Goal: Information Seeking & Learning: Compare options

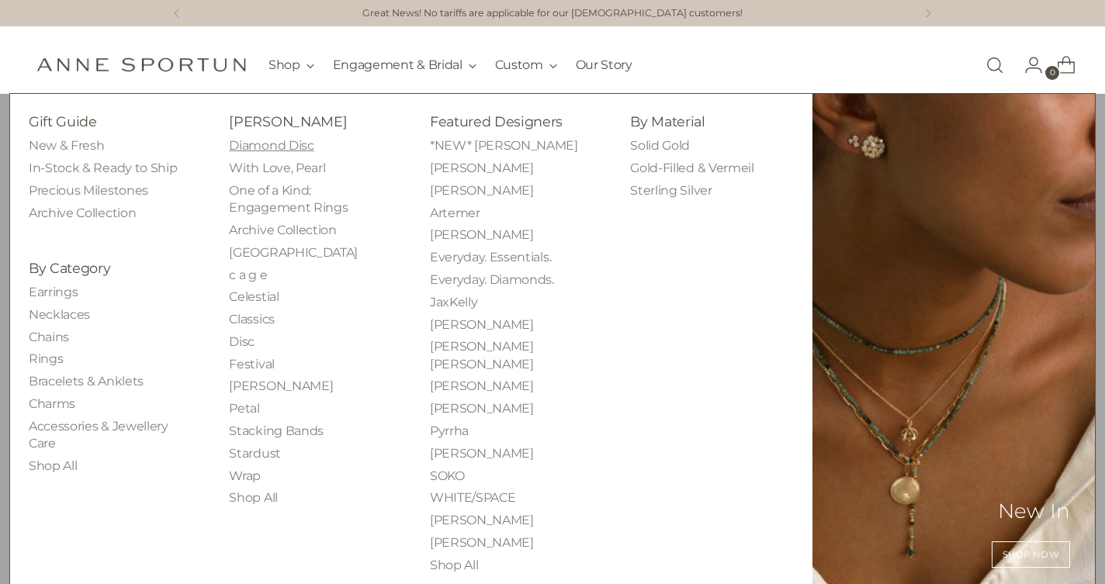
click at [279, 142] on link "Diamond Disc" at bounding box center [271, 145] width 85 height 15
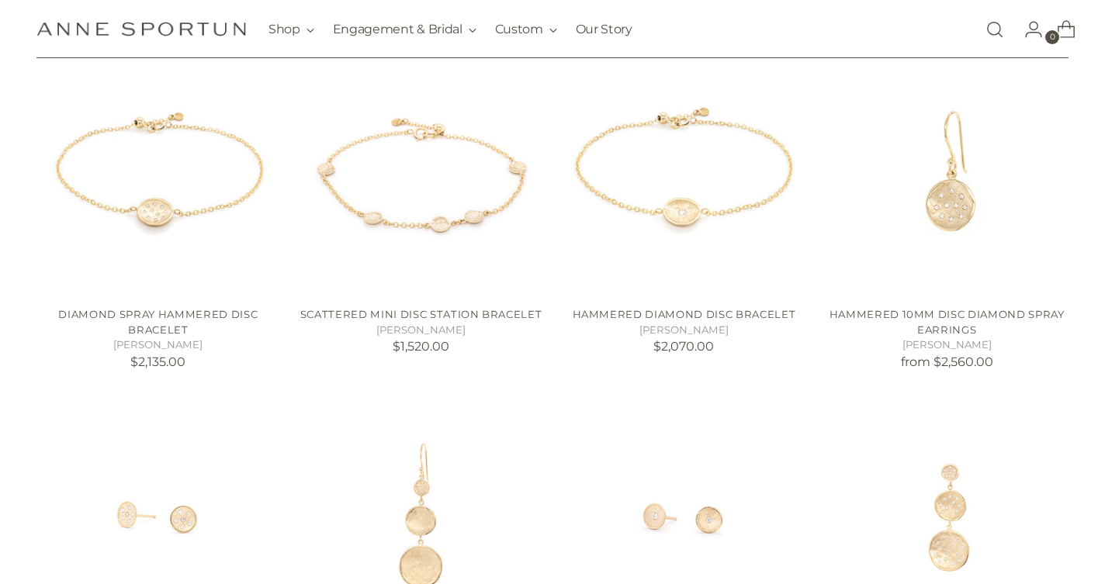
scroll to position [678, 0]
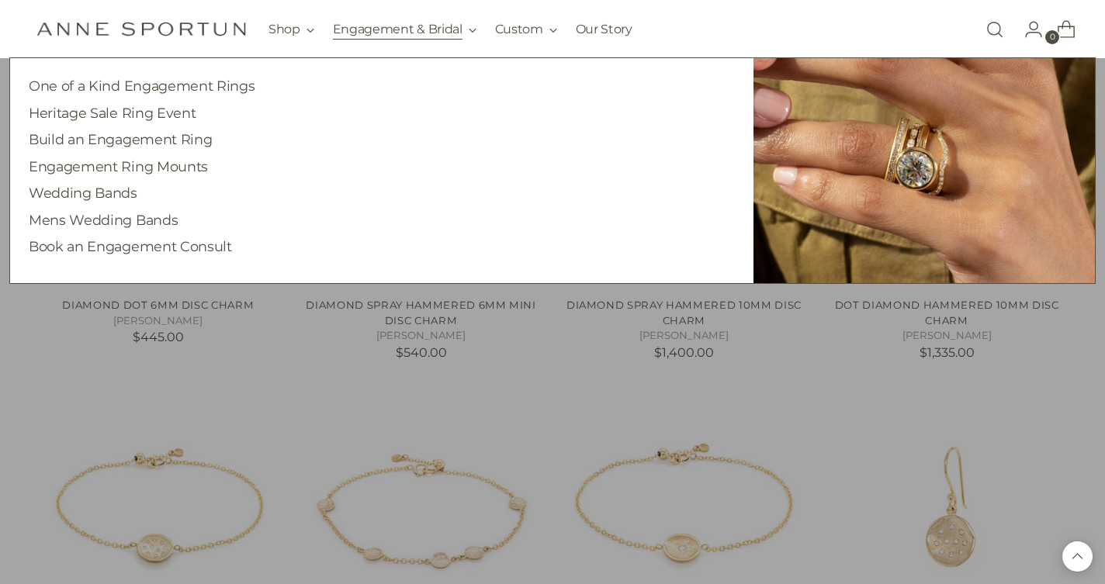
click at [473, 31] on button "Engagement & Bridal" at bounding box center [405, 29] width 144 height 34
click at [102, 189] on link "Wedding Bands" at bounding box center [83, 193] width 109 height 16
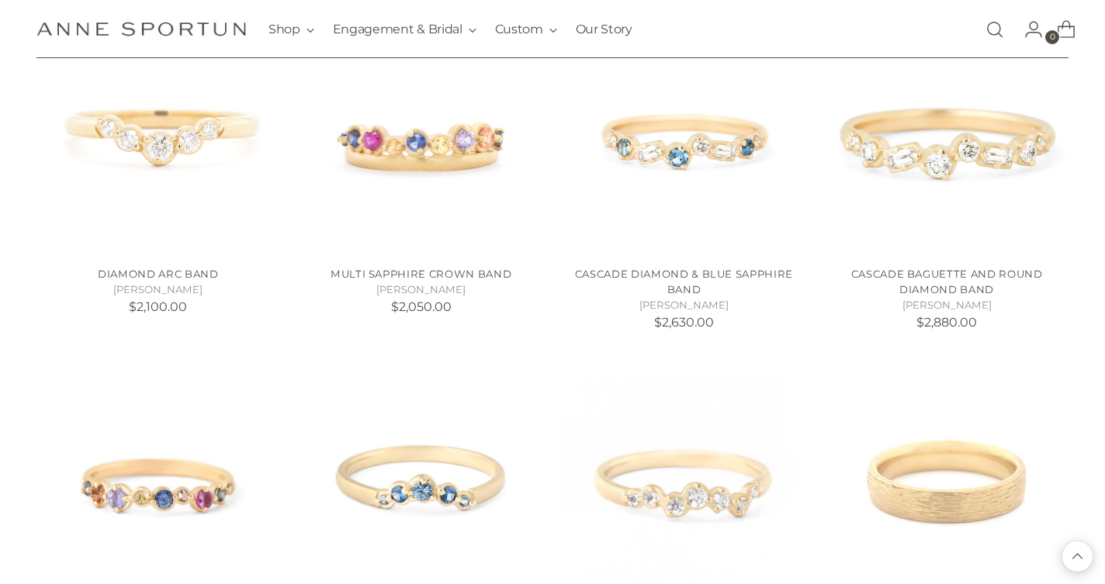
scroll to position [4685, 0]
click at [0, 0] on img "Multi Sapphire Crown Band" at bounding box center [0, 0] width 0 height 0
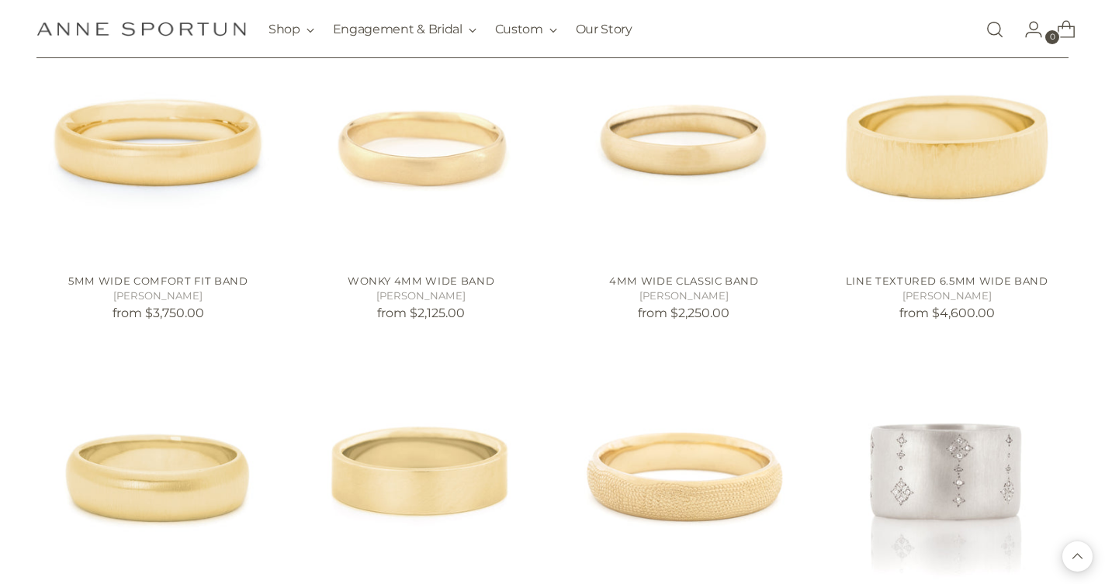
scroll to position [5354, 0]
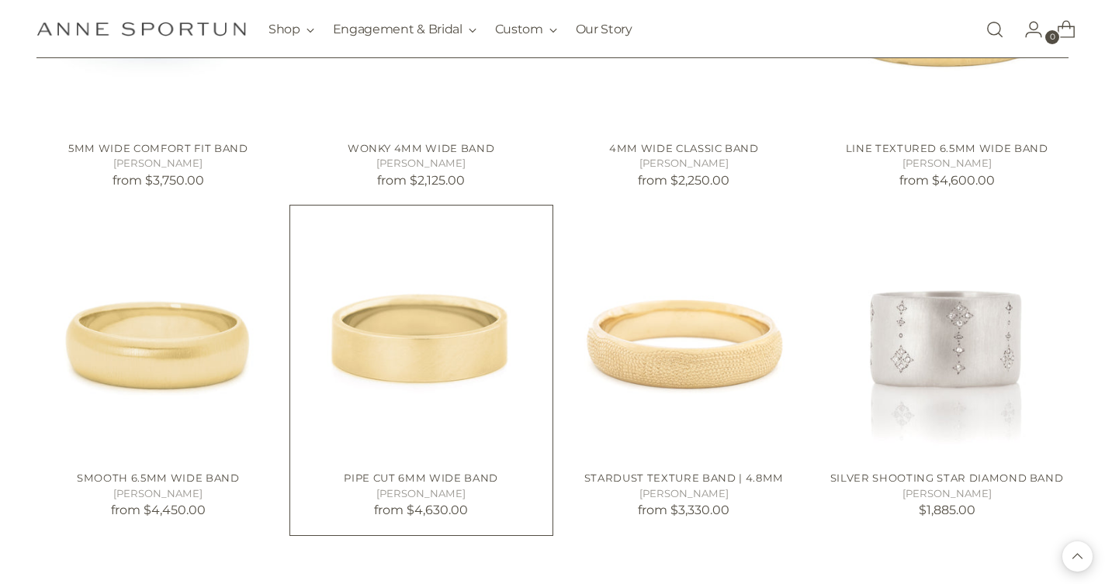
scroll to position [5488, 0]
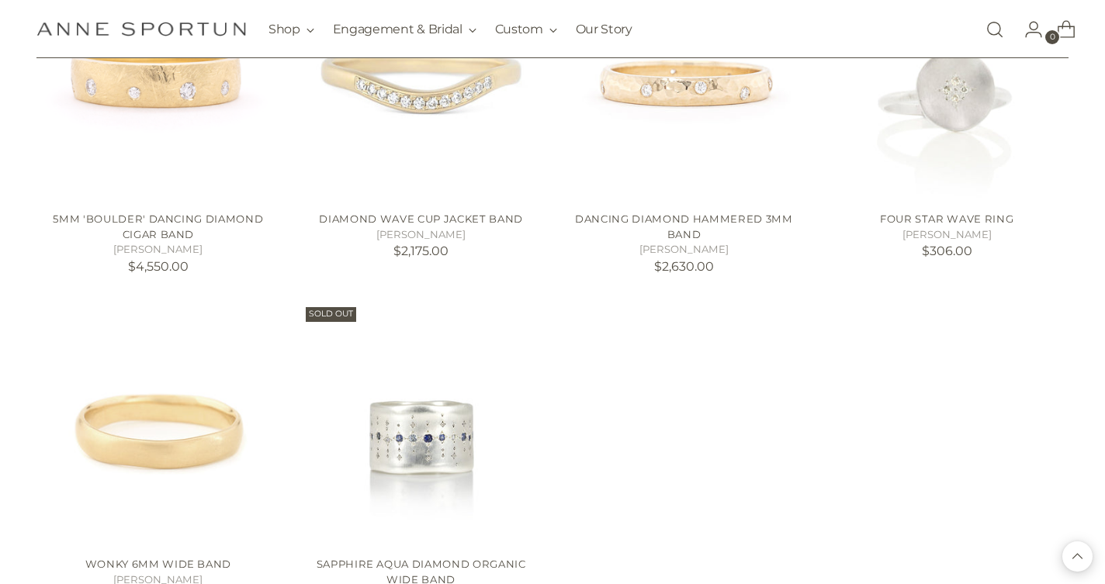
scroll to position [7112, 0]
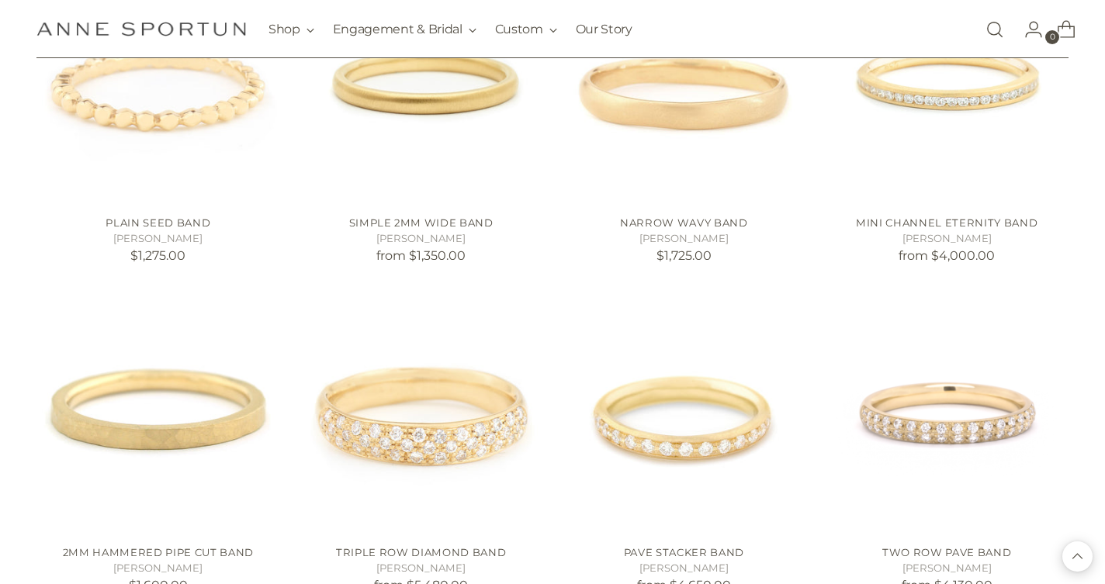
scroll to position [3084, 0]
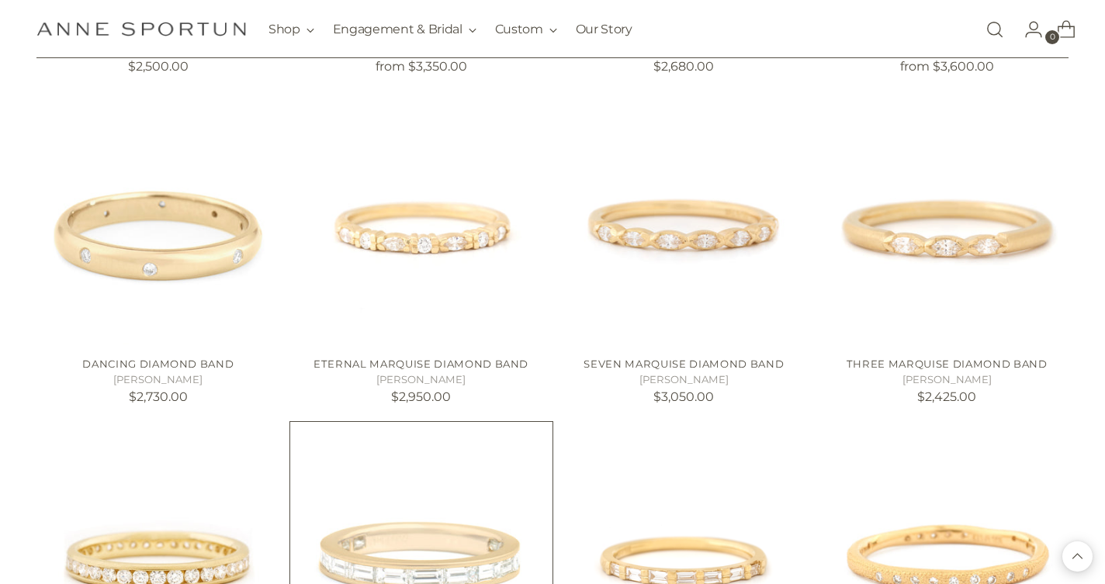
scroll to position [1621, 0]
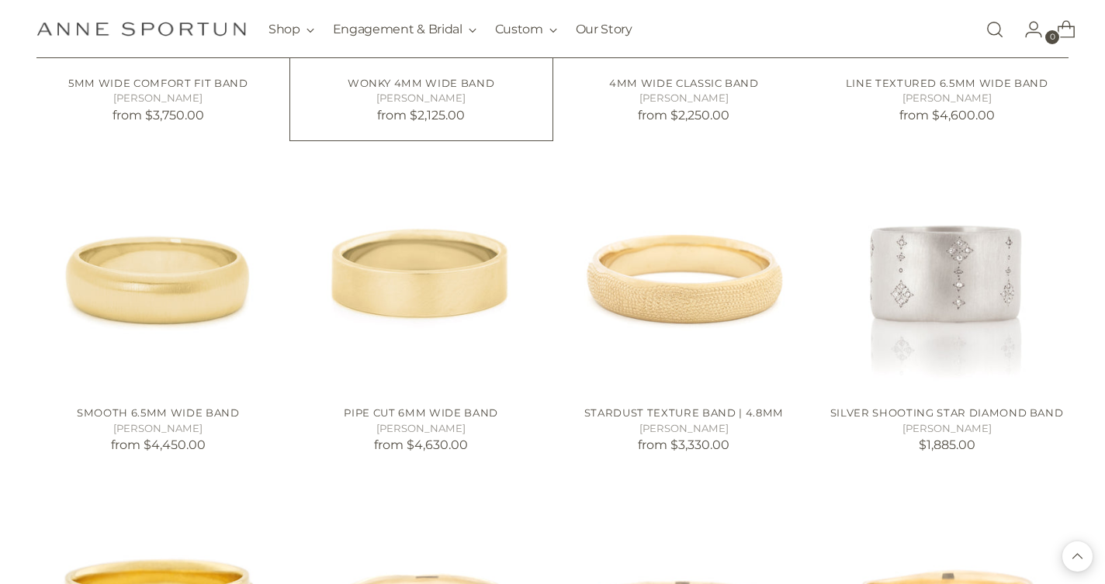
scroll to position [5573, 0]
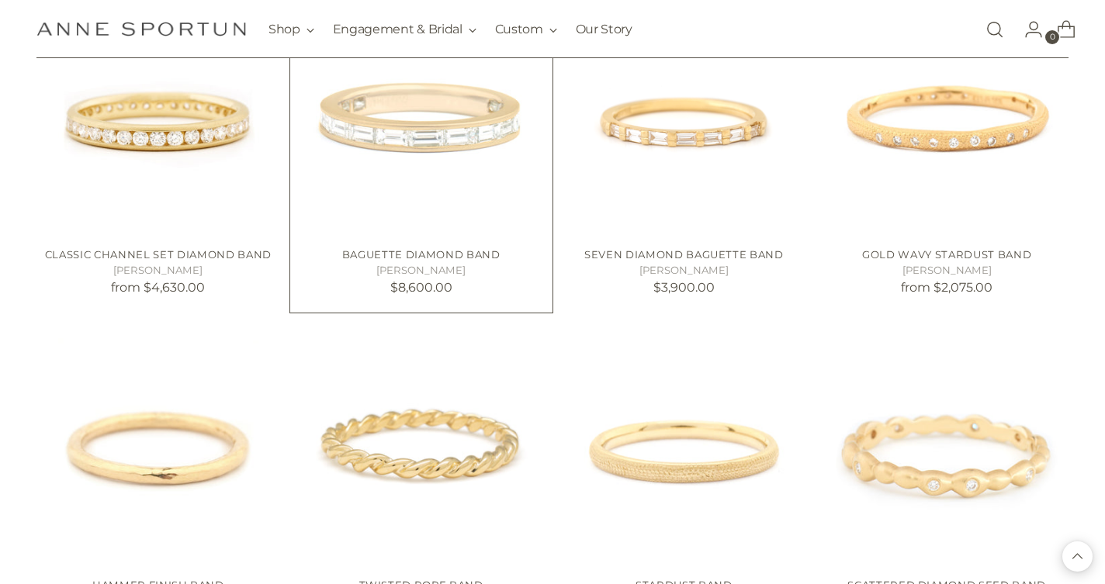
scroll to position [2061, 0]
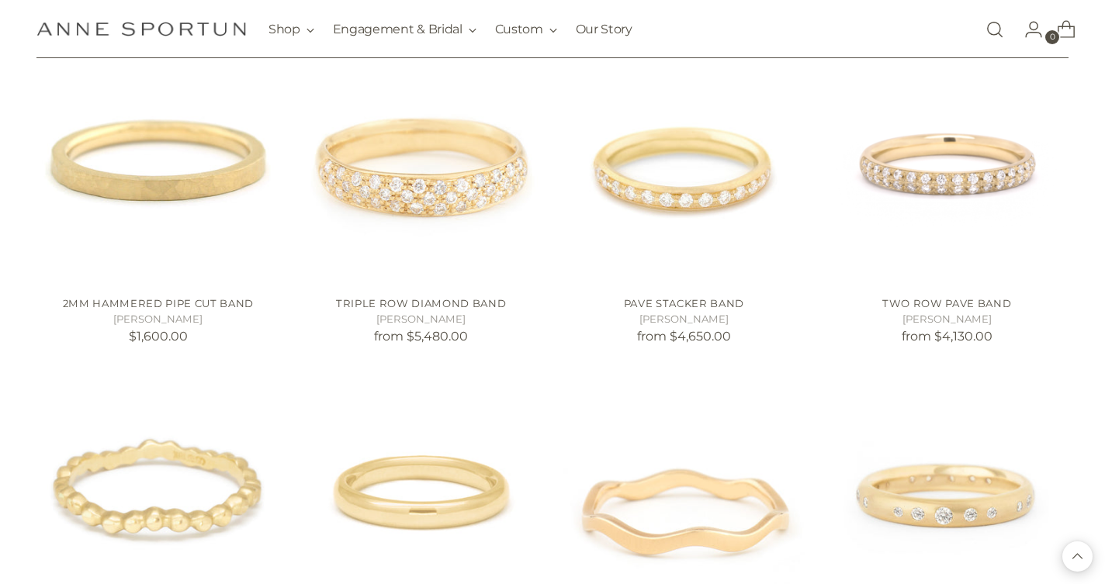
scroll to position [3231, 0]
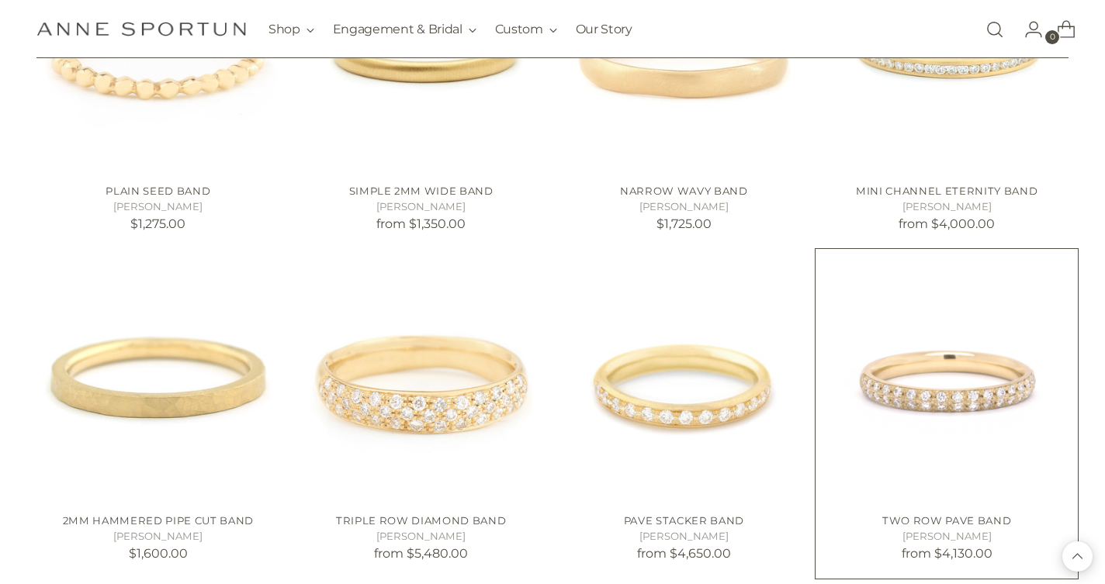
scroll to position [3120, 0]
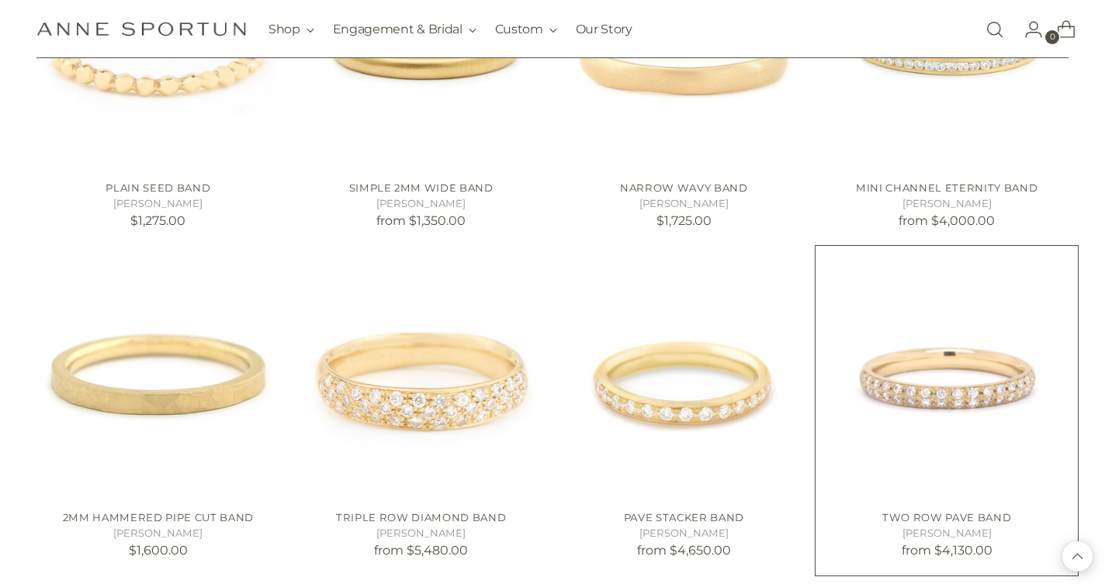
click at [0, 0] on img "Two Row Pave Band" at bounding box center [0, 0] width 0 height 0
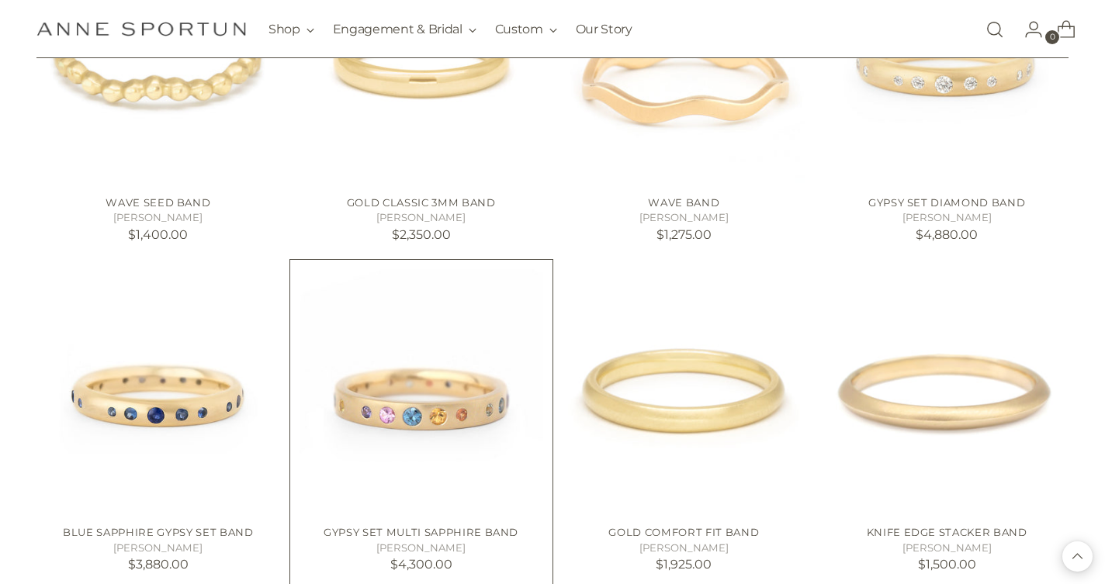
scroll to position [3767, 0]
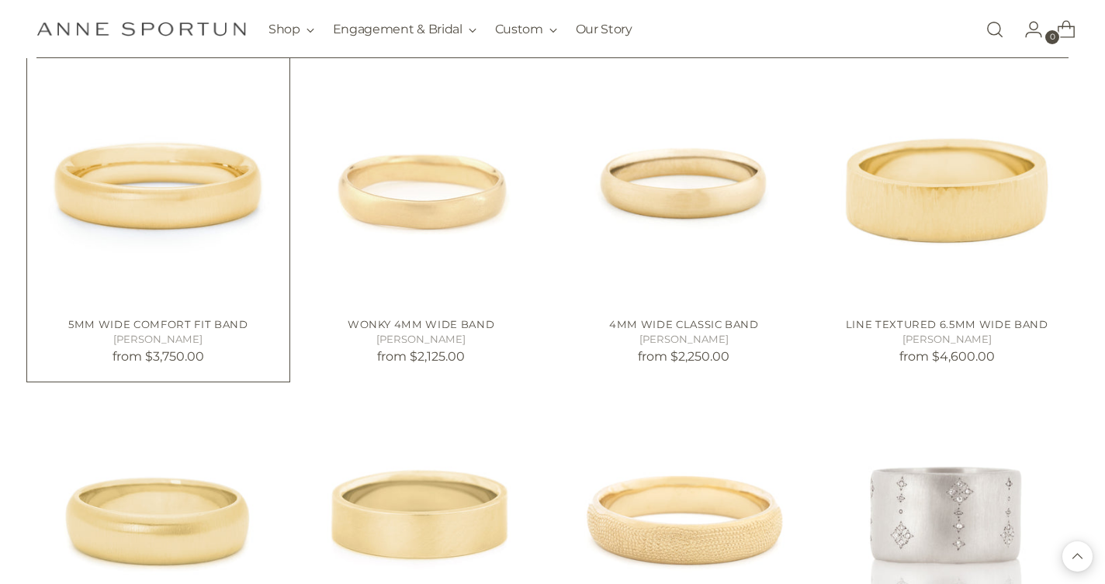
scroll to position [5316, 0]
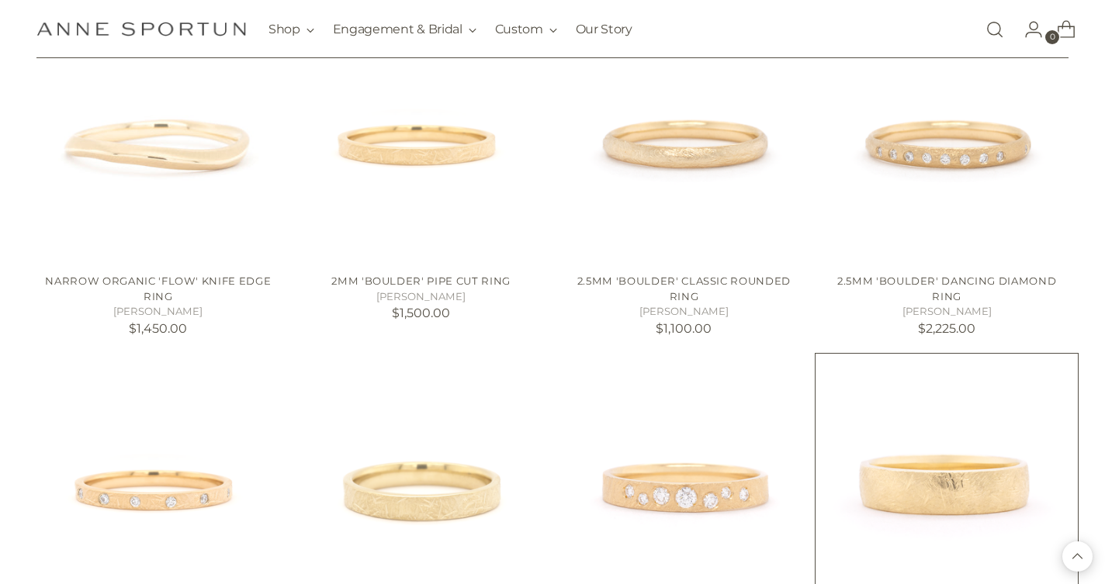
scroll to position [6368, 0]
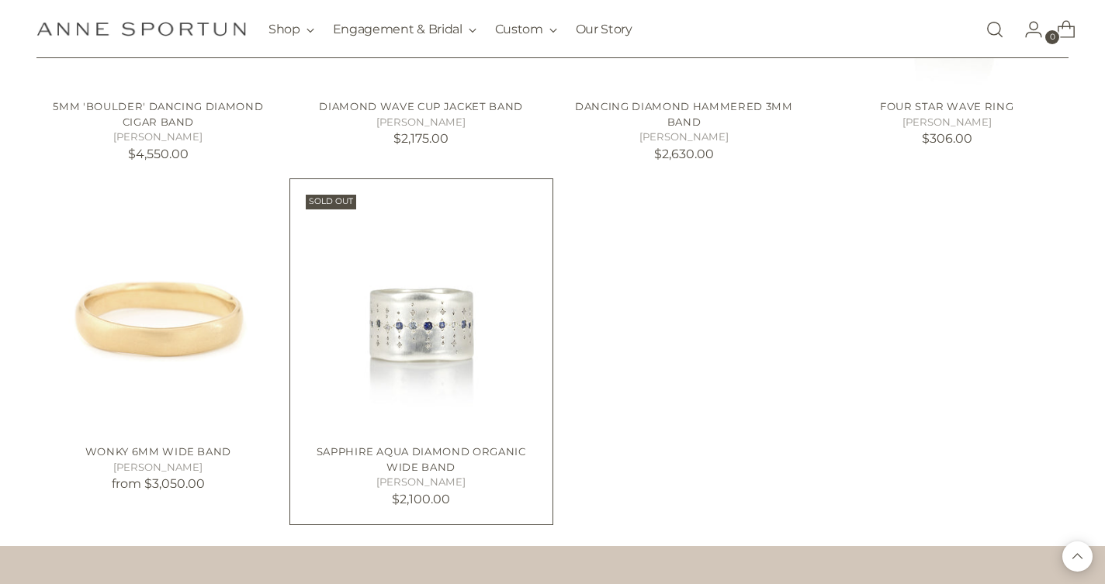
scroll to position [7228, 0]
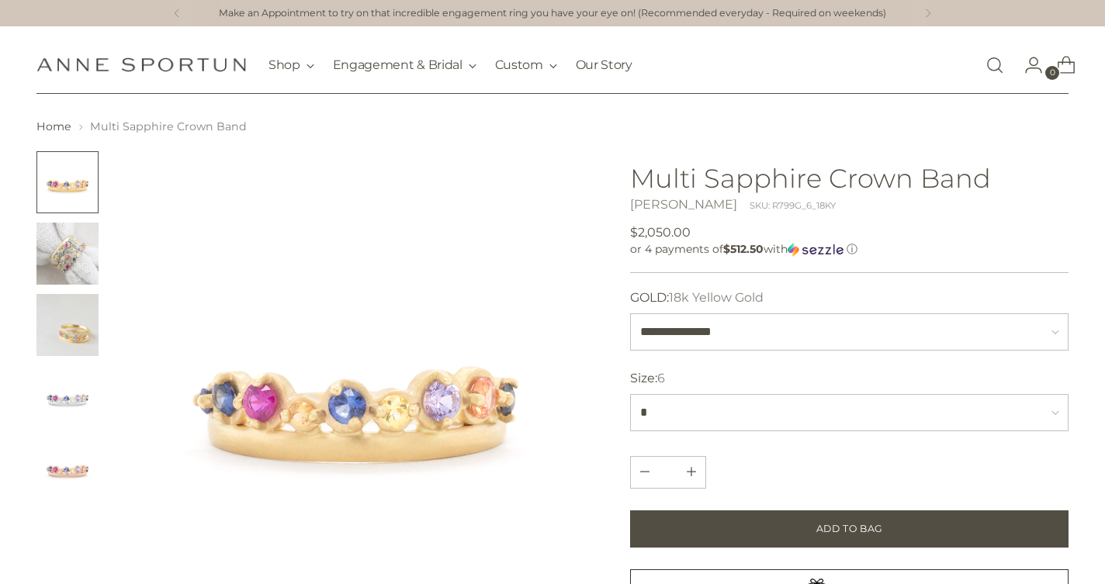
click at [70, 266] on img "Change image to image 2" at bounding box center [67, 254] width 62 height 62
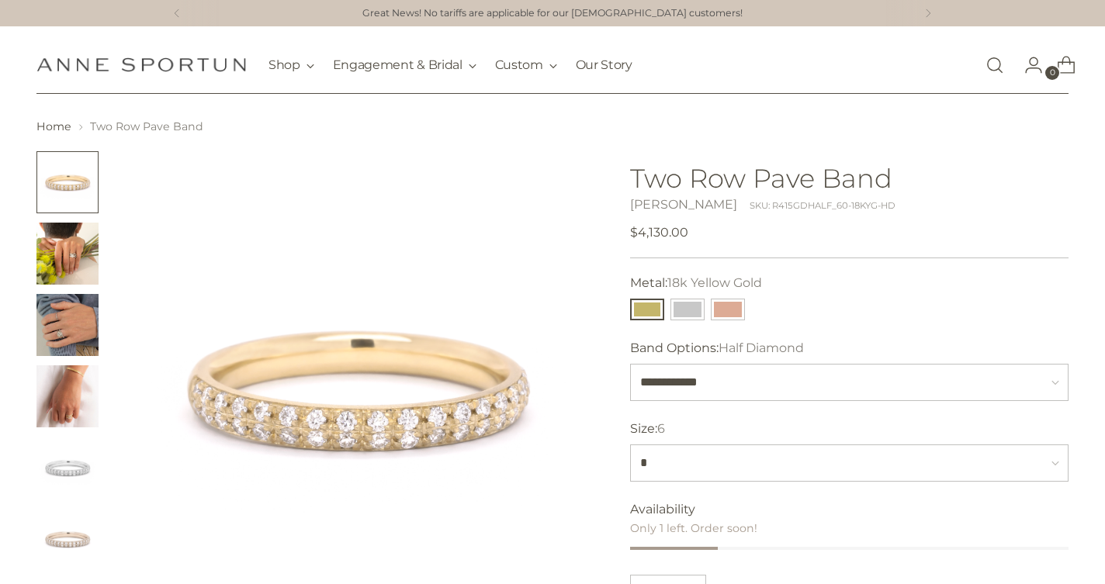
click at [78, 269] on img "Change image to image 2" at bounding box center [67, 254] width 62 height 62
